Goal: Task Accomplishment & Management: Manage account settings

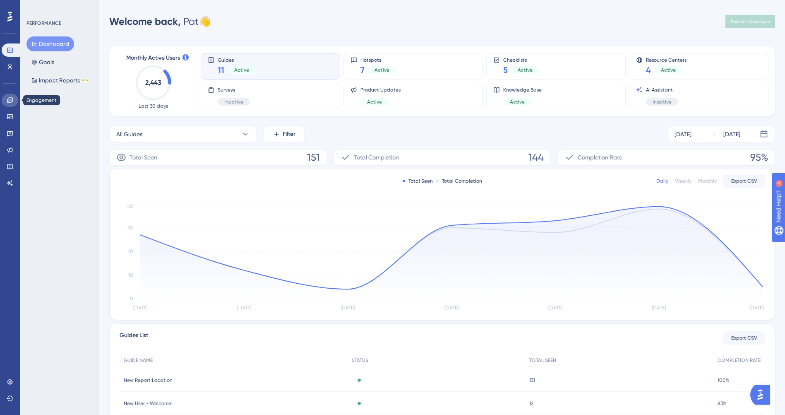
click at [11, 101] on icon at bounding box center [9, 99] width 5 height 5
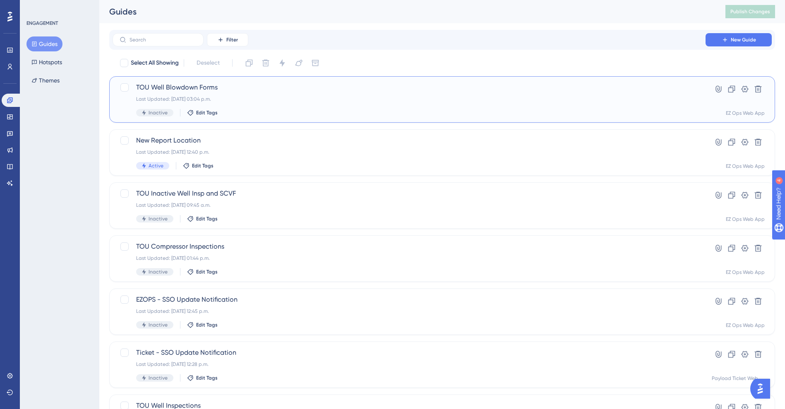
click at [296, 94] on div "TOU Well Blowdown Forms Last Updated: [DATE] 03:04 p.m. Inactive Edit Tags" at bounding box center [409, 99] width 546 height 34
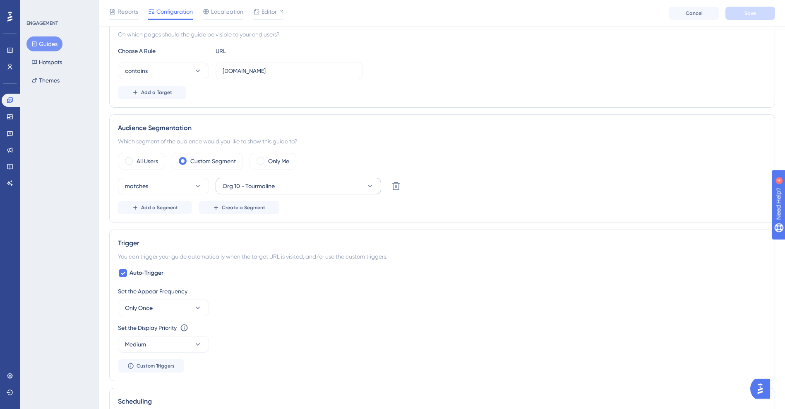
scroll to position [373, 0]
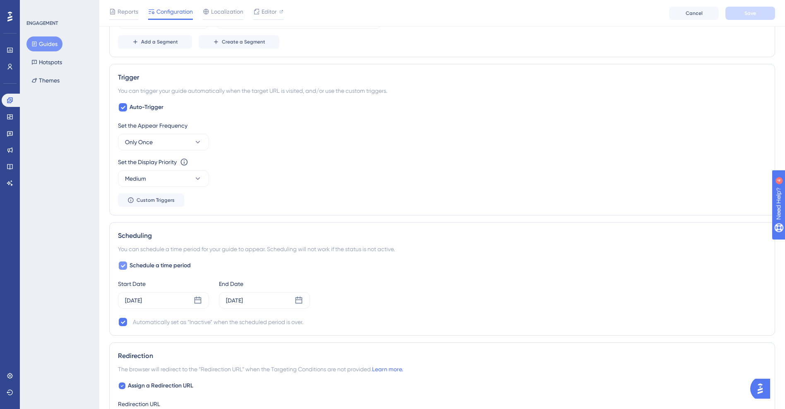
click at [126, 266] on div at bounding box center [123, 265] width 8 height 8
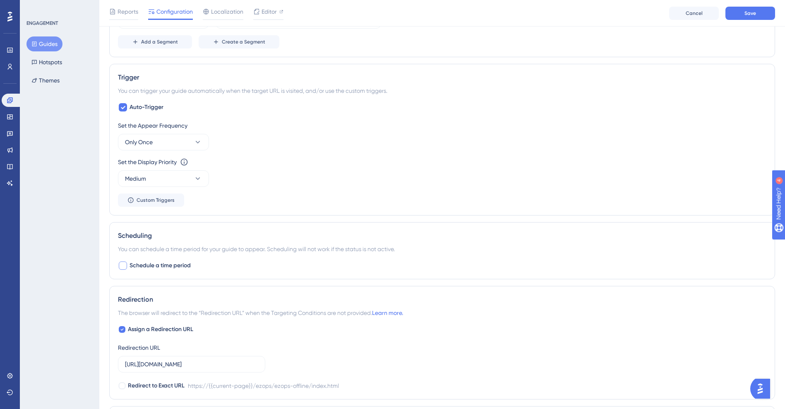
click at [124, 267] on div at bounding box center [123, 265] width 8 height 8
checkbox input "true"
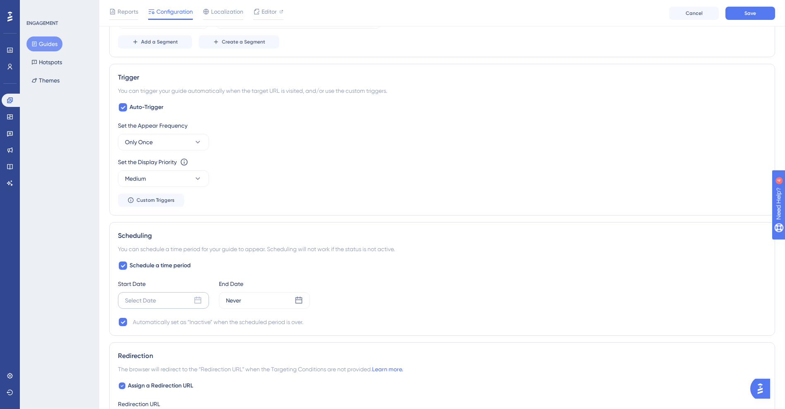
click at [194, 301] on icon at bounding box center [198, 300] width 8 height 8
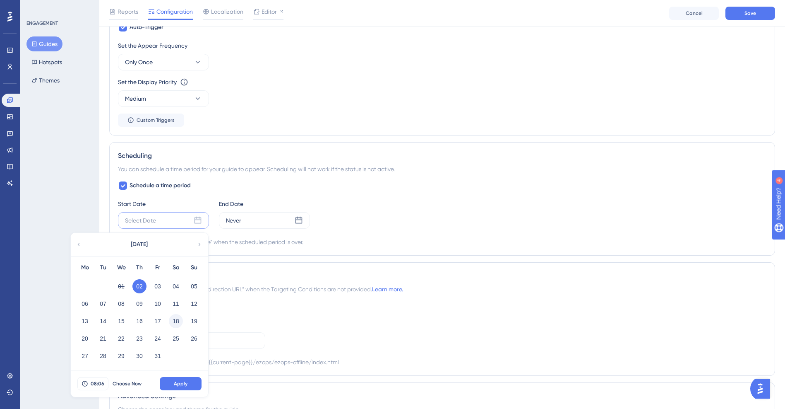
scroll to position [455, 0]
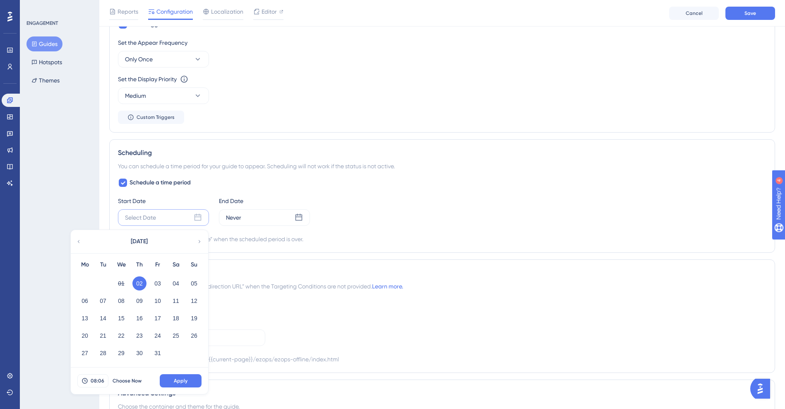
click at [139, 284] on button "02" at bounding box center [139, 283] width 14 height 14
drag, startPoint x: 361, startPoint y: 213, endPoint x: 334, endPoint y: 214, distance: 26.9
click at [360, 213] on div "Start Date Select Date [DATE] Mo Tu We Th Fr Sa Su 01 02 03 04 05 06 07 08 09 1…" at bounding box center [442, 211] width 649 height 30
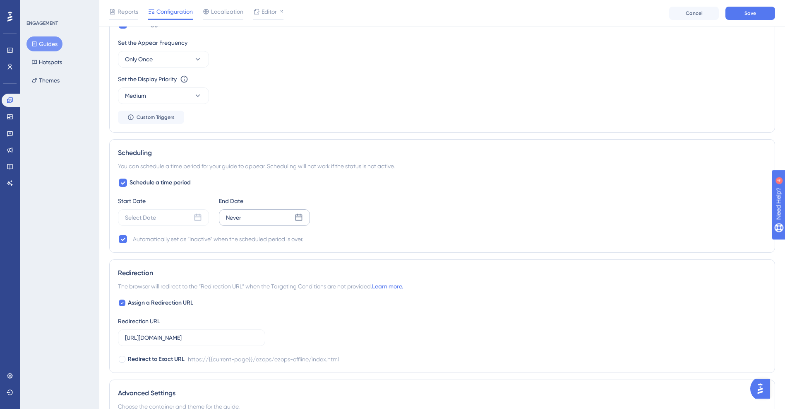
click at [288, 217] on div "Never" at bounding box center [264, 217] width 91 height 17
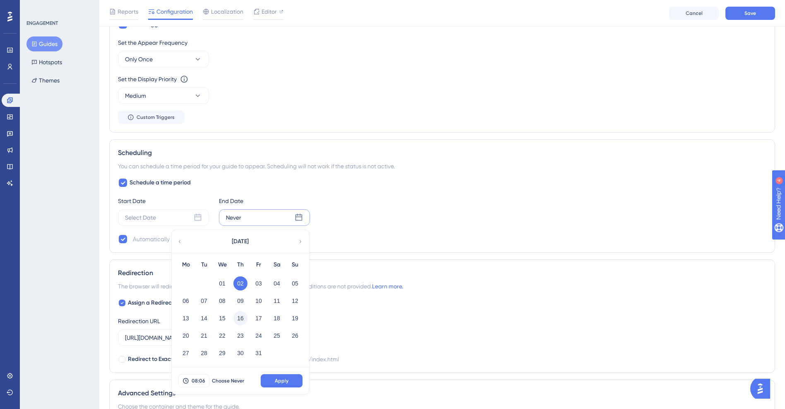
click at [240, 318] on button "16" at bounding box center [240, 318] width 14 height 14
click at [241, 350] on button "30" at bounding box center [240, 353] width 14 height 14
click at [284, 381] on span "Apply" at bounding box center [282, 380] width 14 height 7
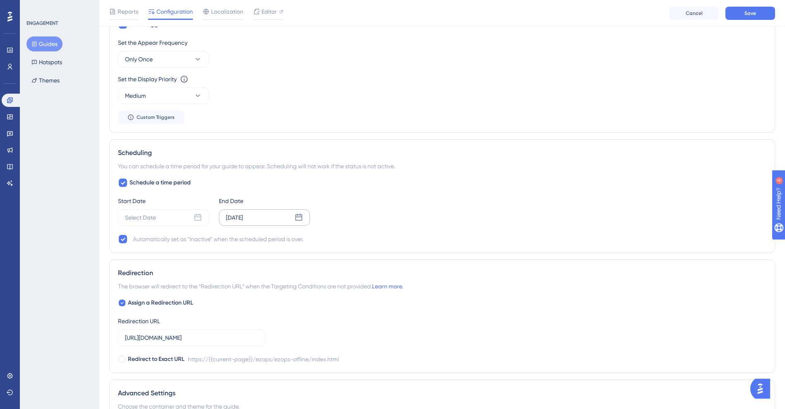
click at [390, 211] on div "Start Date Select Date End Date [DATE]" at bounding box center [442, 211] width 649 height 30
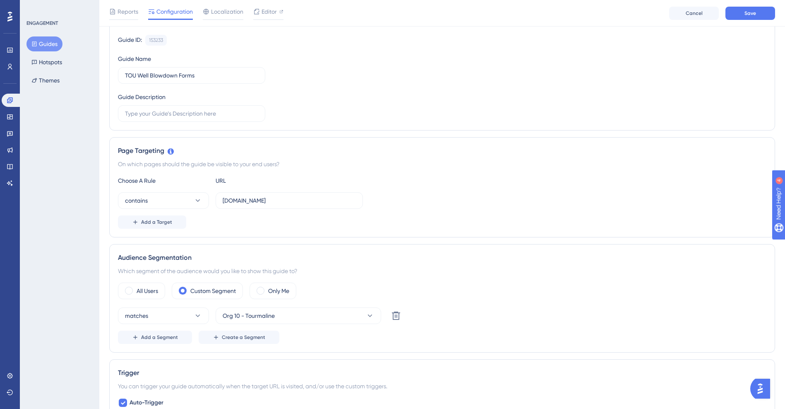
scroll to position [0, 0]
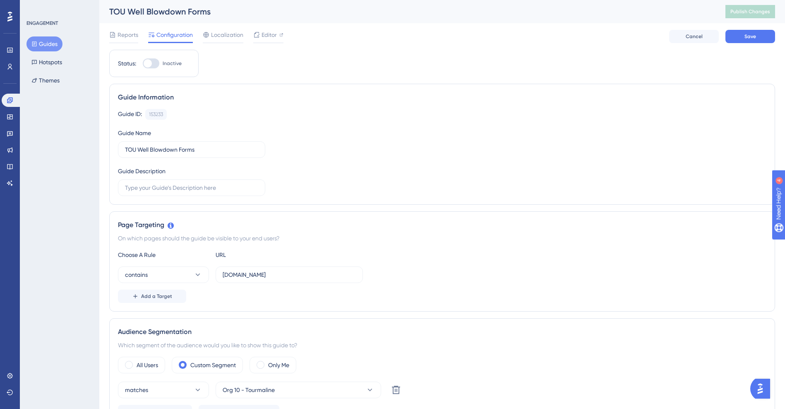
click at [151, 63] on div at bounding box center [148, 63] width 8 height 8
click at [143, 63] on input "Inactive" at bounding box center [142, 63] width 0 height 0
checkbox input "true"
click at [743, 35] on button "Save" at bounding box center [751, 36] width 50 height 13
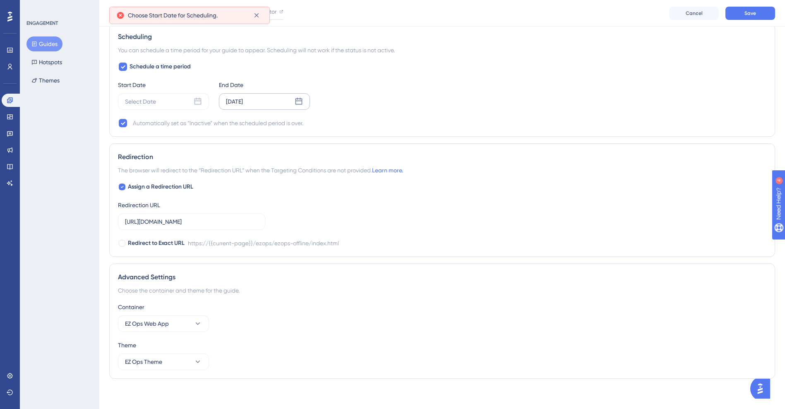
scroll to position [574, 0]
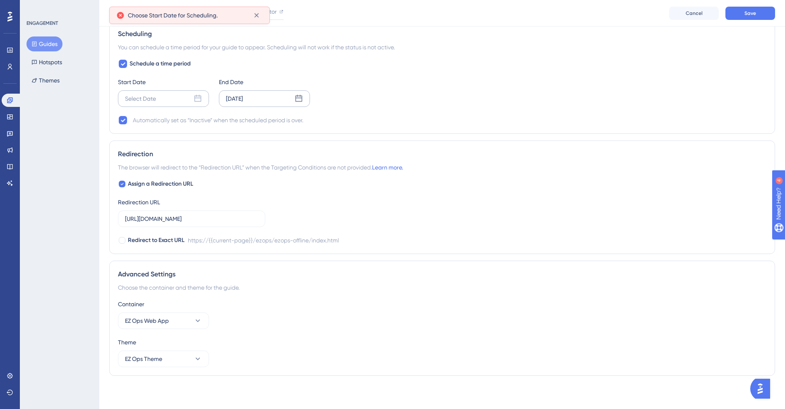
click at [162, 103] on div "Select Date" at bounding box center [163, 98] width 91 height 17
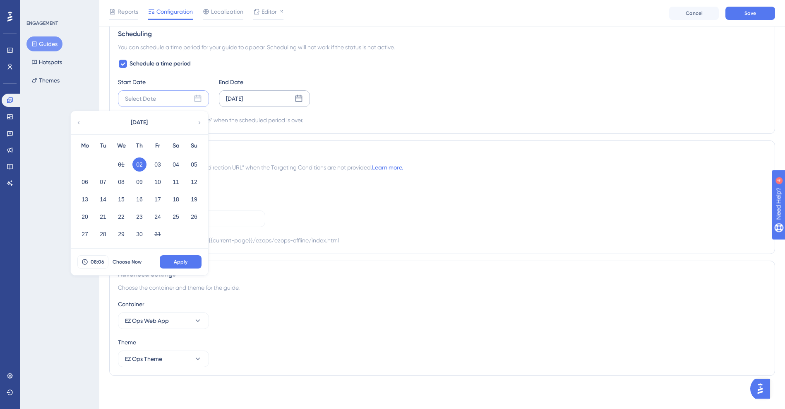
click at [139, 164] on button "02" at bounding box center [139, 164] width 14 height 14
click at [182, 261] on span "Apply" at bounding box center [181, 261] width 14 height 7
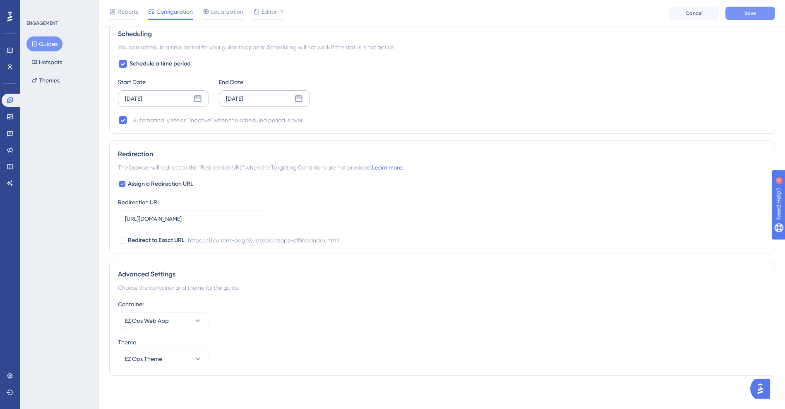
click at [755, 13] on span "Save" at bounding box center [751, 13] width 12 height 7
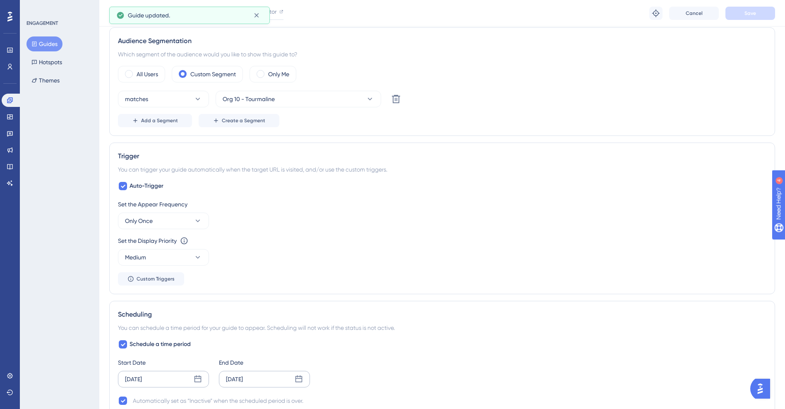
scroll to position [0, 0]
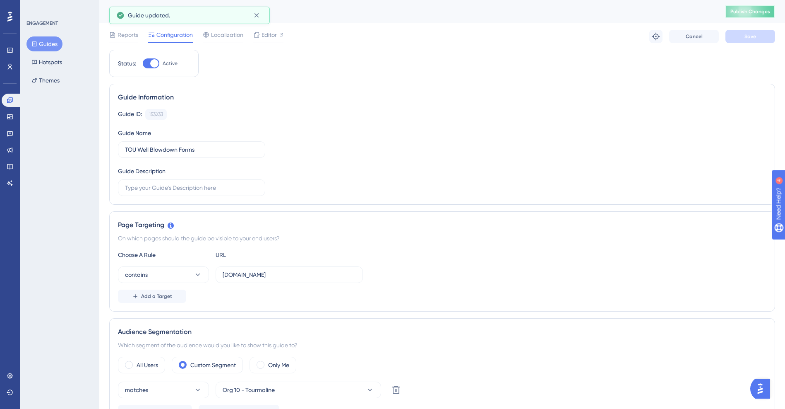
click at [763, 13] on span "Publish Changes" at bounding box center [751, 11] width 40 height 7
